Goal: Find specific page/section: Find specific page/section

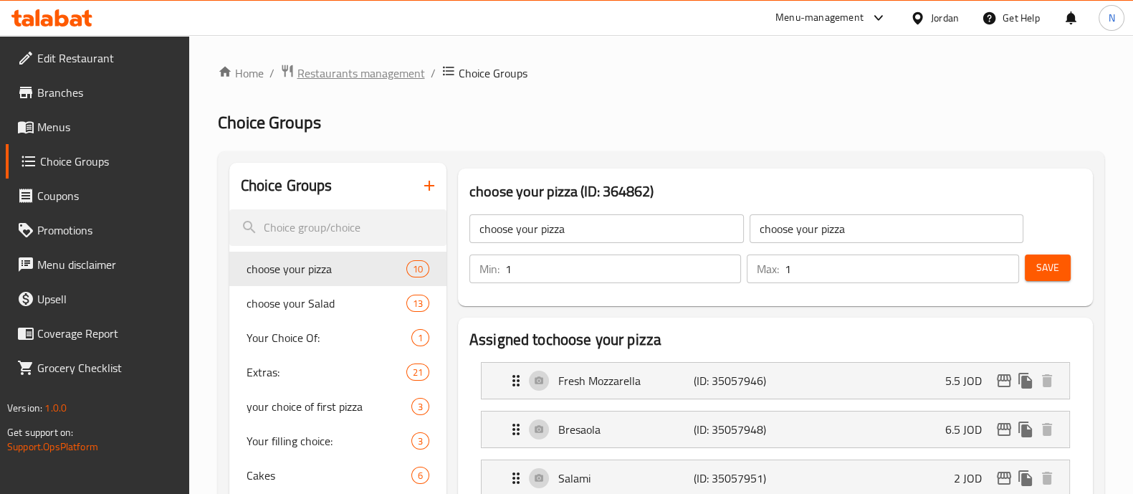
click at [373, 66] on span "Restaurants management" at bounding box center [361, 73] width 128 height 17
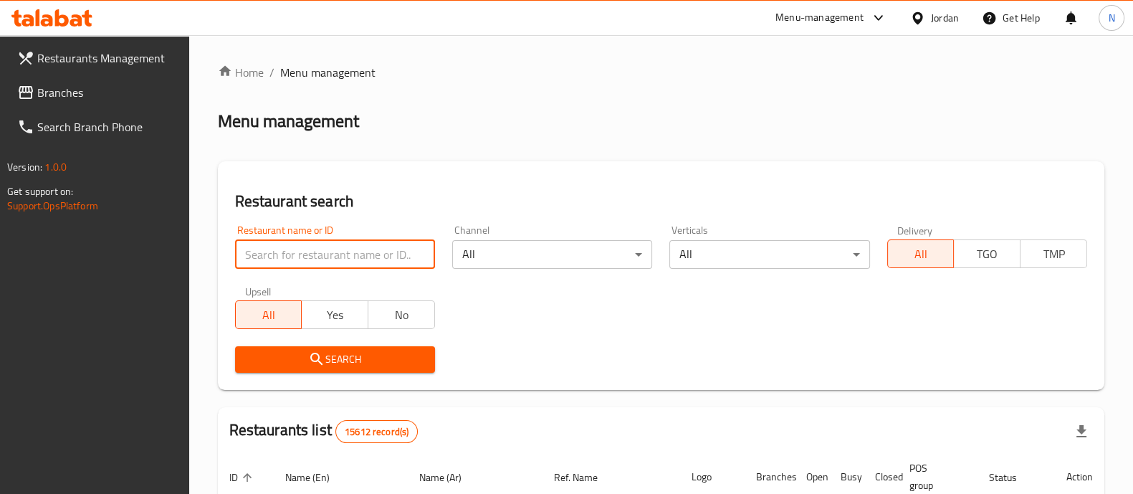
click at [367, 252] on input "search" at bounding box center [335, 254] width 200 height 29
type input "flat"
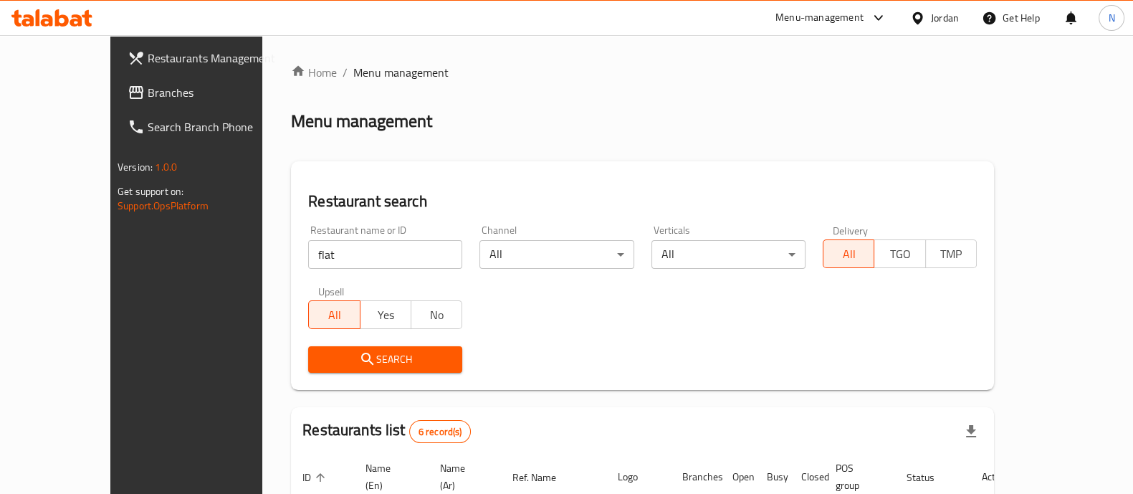
click at [801, 7] on div "Menu-management" at bounding box center [831, 18] width 135 height 34
click at [830, 20] on div "Menu-management" at bounding box center [820, 17] width 88 height 17
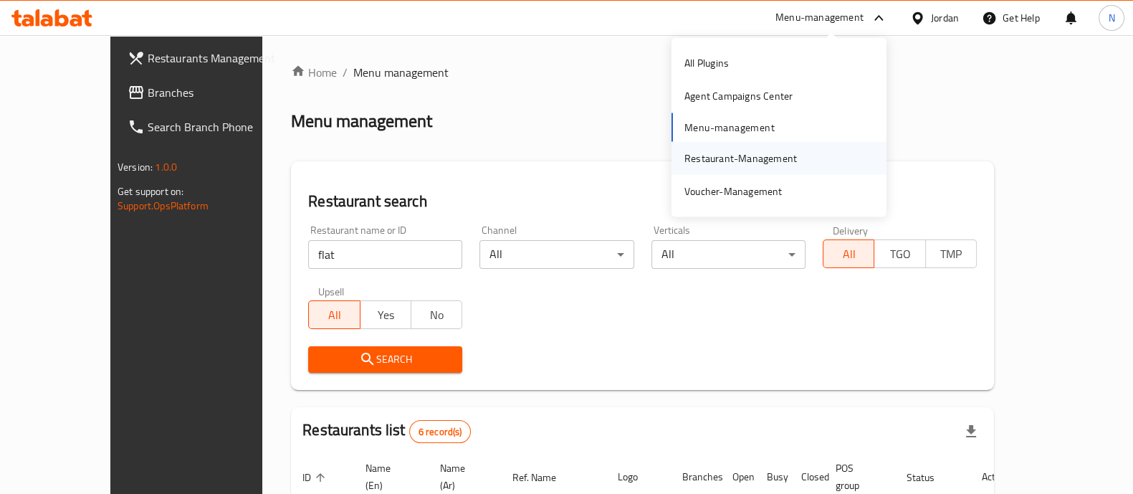
click at [737, 163] on div "Restaurant-Management" at bounding box center [741, 158] width 113 height 16
